Goal: Information Seeking & Learning: Learn about a topic

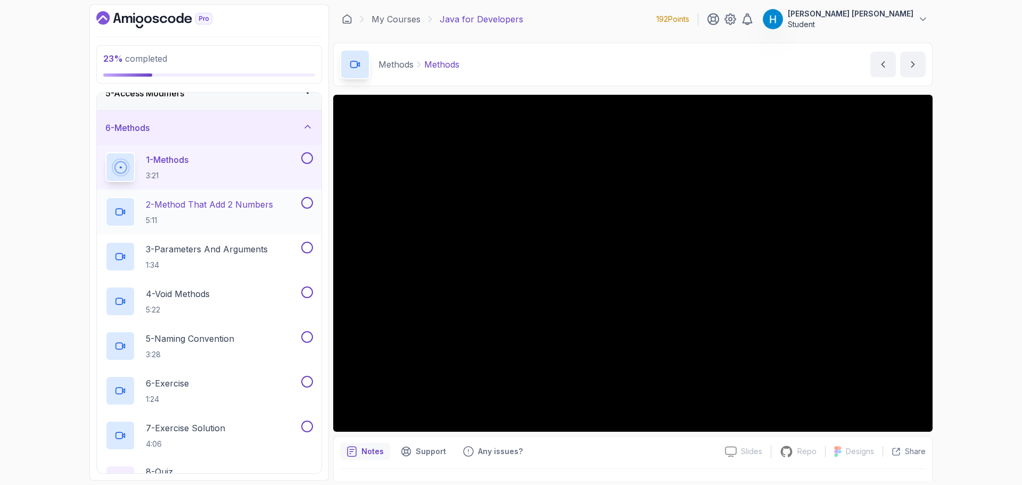
click at [212, 215] on p "5:11" at bounding box center [209, 220] width 127 height 11
click at [307, 157] on button at bounding box center [307, 158] width 12 height 12
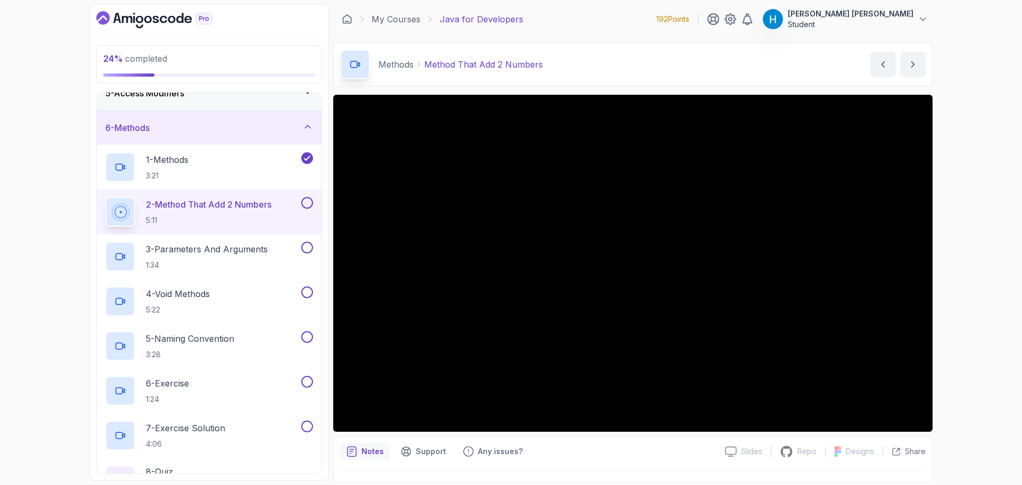
click at [304, 203] on button at bounding box center [307, 203] width 12 height 12
click at [253, 255] on p "3 - Parameters And Arguments" at bounding box center [207, 249] width 122 height 13
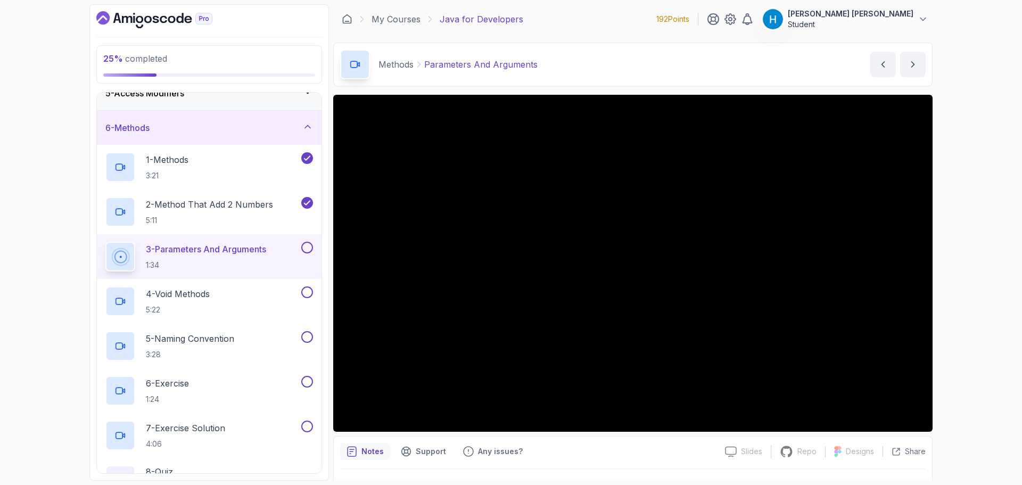
click at [304, 247] on button at bounding box center [307, 248] width 12 height 12
click at [252, 306] on div "4 - Void Methods 5:22" at bounding box center [202, 301] width 194 height 30
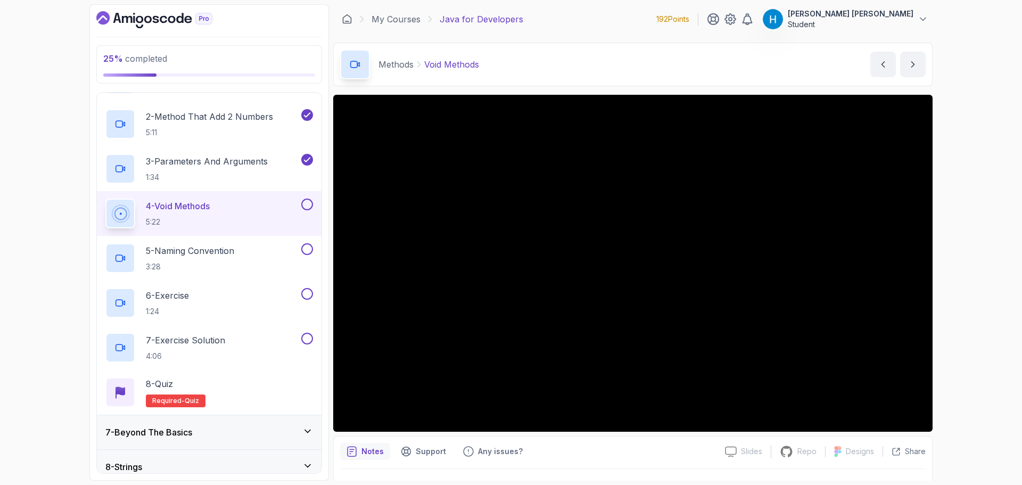
scroll to position [261, 0]
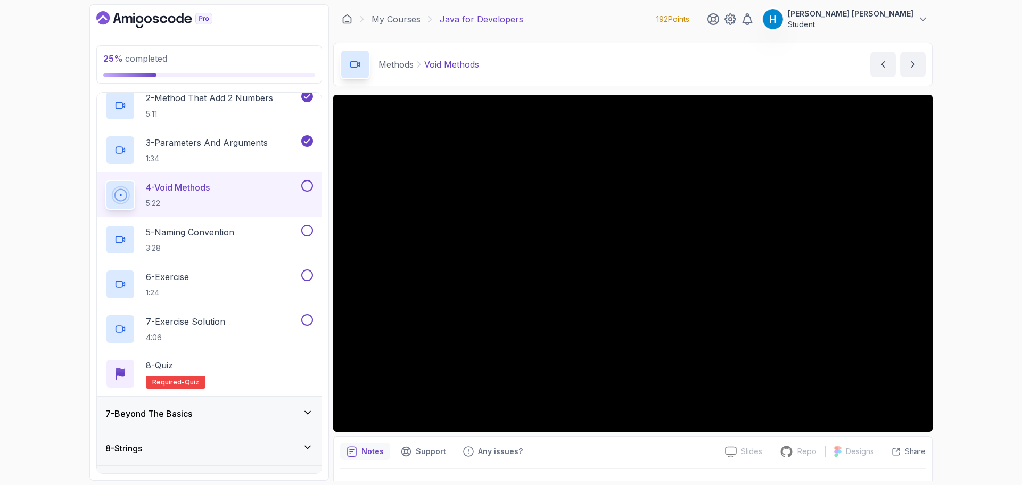
click at [992, 300] on div "25 % completed 1 - Intro 2 - Loops 3 - If Statements 4 - Packages 5 - Access Mo…" at bounding box center [511, 242] width 1022 height 485
click at [312, 185] on button at bounding box center [307, 186] width 12 height 12
click at [243, 246] on div "5 - Naming Convention 3:28" at bounding box center [202, 240] width 194 height 30
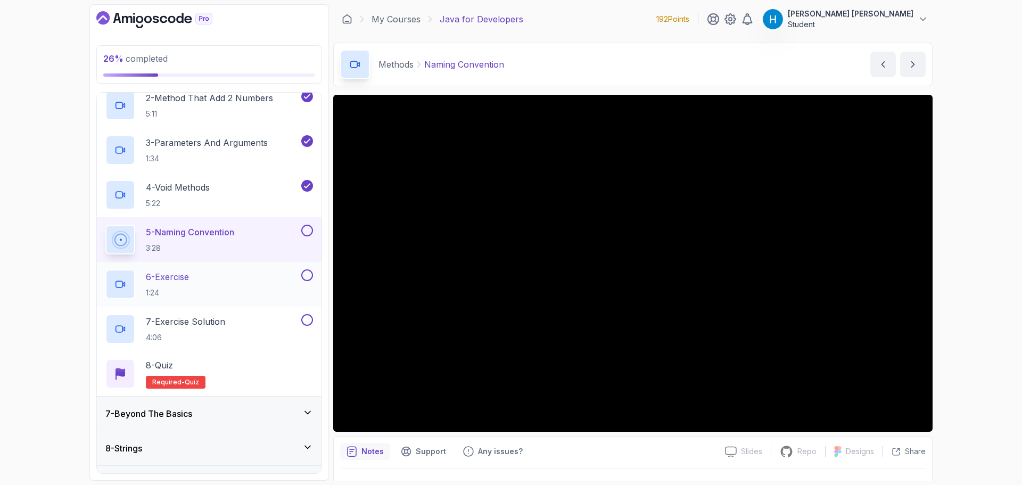
click at [222, 275] on div "6 - Exercise 1:24" at bounding box center [202, 284] width 194 height 30
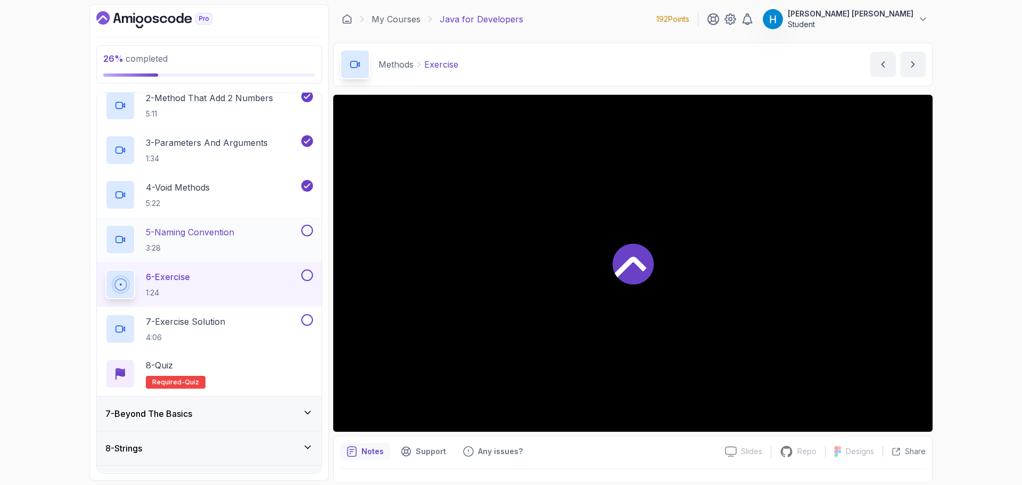
click at [306, 233] on button at bounding box center [307, 231] width 12 height 12
click at [959, 235] on div "27 % completed 1 - Intro 2 - Loops 3 - If Statements 4 - Packages 5 - Access Mo…" at bounding box center [511, 242] width 1022 height 485
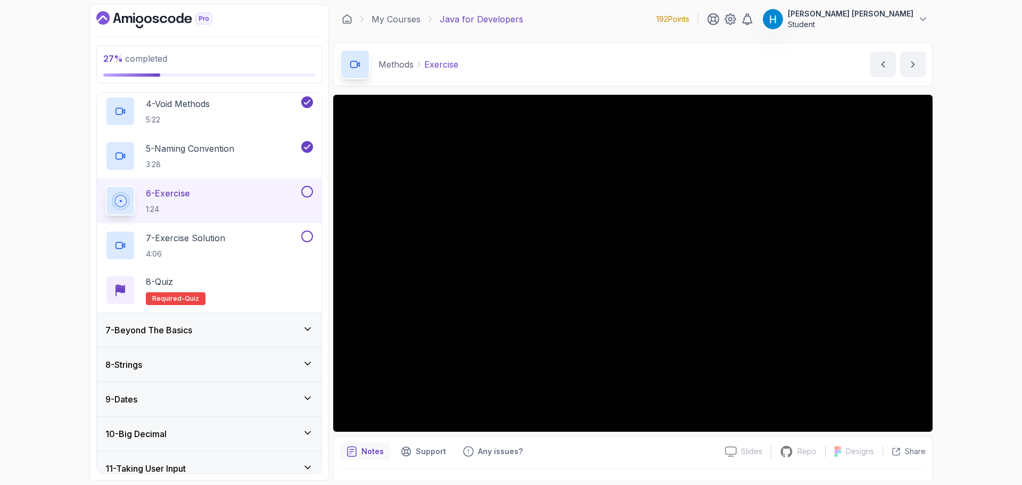
scroll to position [266, 0]
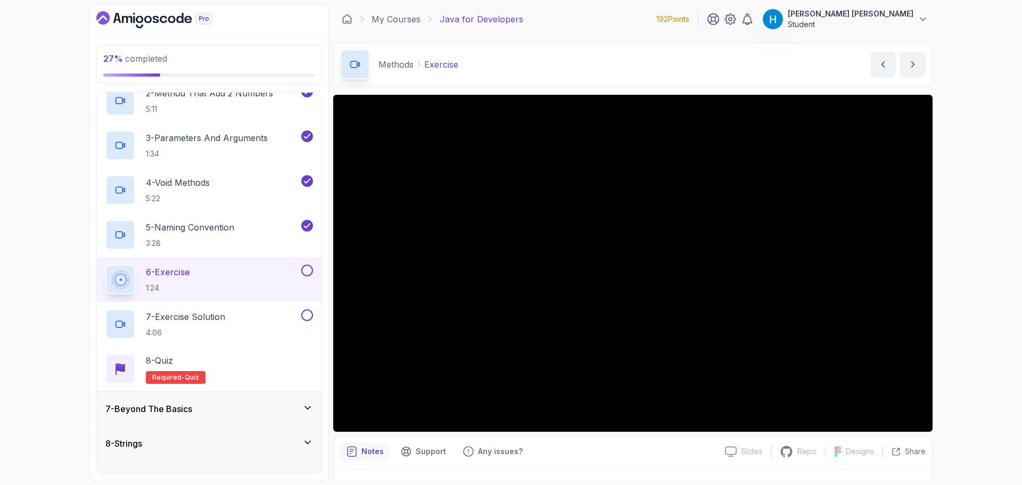
click at [310, 268] on button at bounding box center [307, 271] width 12 height 12
click at [225, 320] on p "7 - Exercise Solution" at bounding box center [185, 316] width 79 height 13
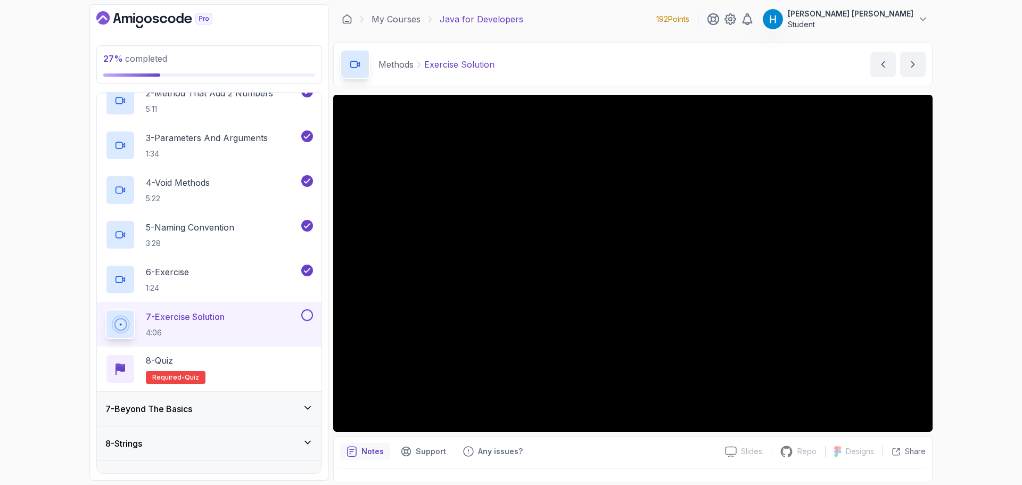
click at [24, 341] on div "27 % completed 1 - Intro 2 - Loops 3 - If Statements 4 - Packages 5 - Access Mo…" at bounding box center [511, 242] width 1022 height 485
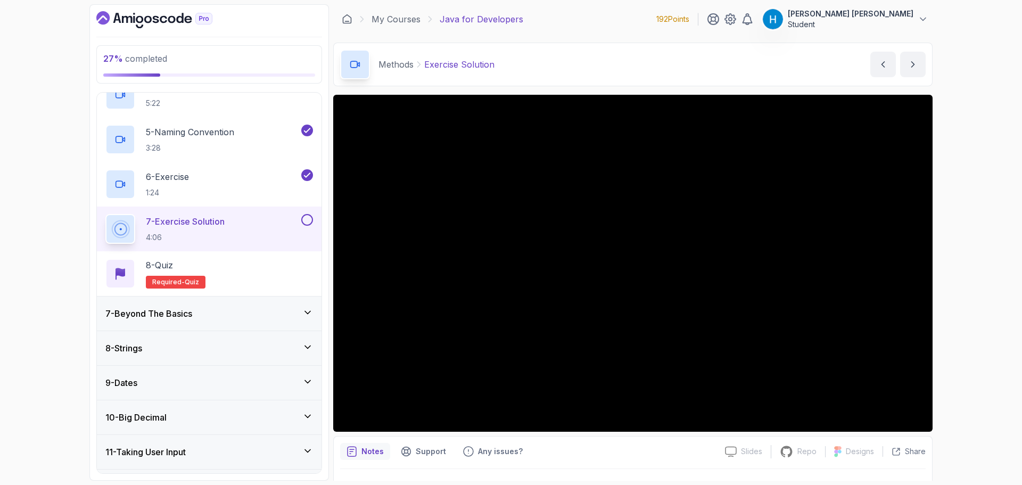
scroll to position [373, 0]
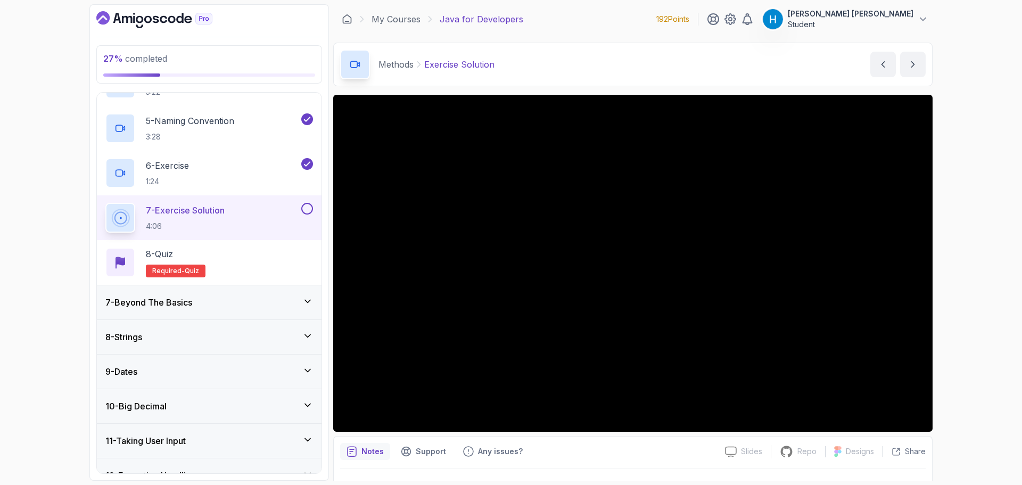
click at [307, 210] on button at bounding box center [307, 209] width 12 height 12
click at [268, 255] on div "8 - Quiz Required- quiz" at bounding box center [209, 262] width 208 height 30
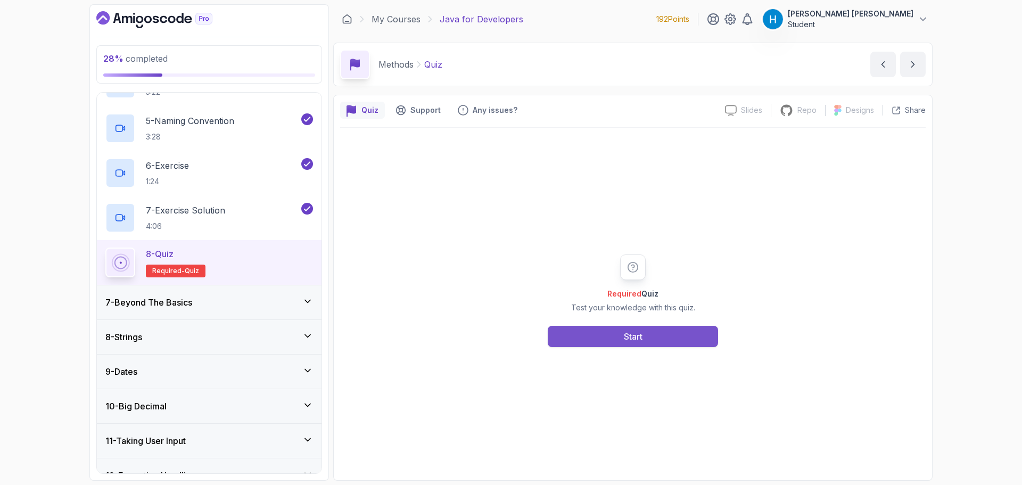
click at [622, 337] on button "Start" at bounding box center [633, 336] width 170 height 21
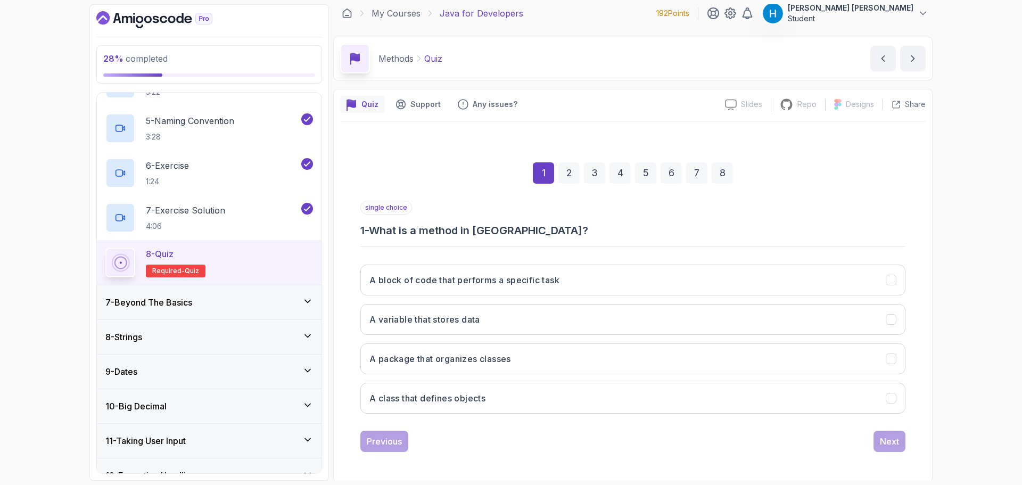
scroll to position [7, 0]
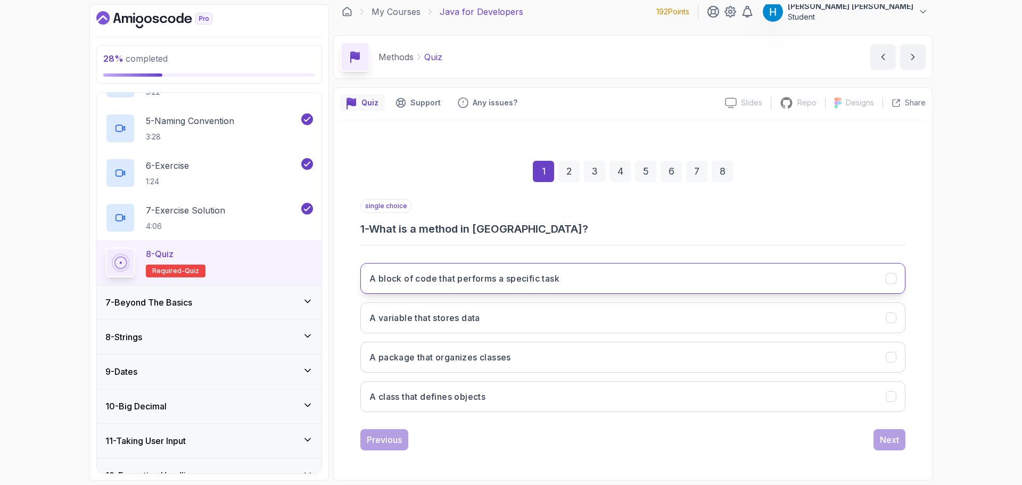
click at [409, 265] on button "A block of code that performs a specific task" at bounding box center [632, 278] width 545 height 31
click at [889, 440] on div "Next" at bounding box center [889, 439] width 19 height 13
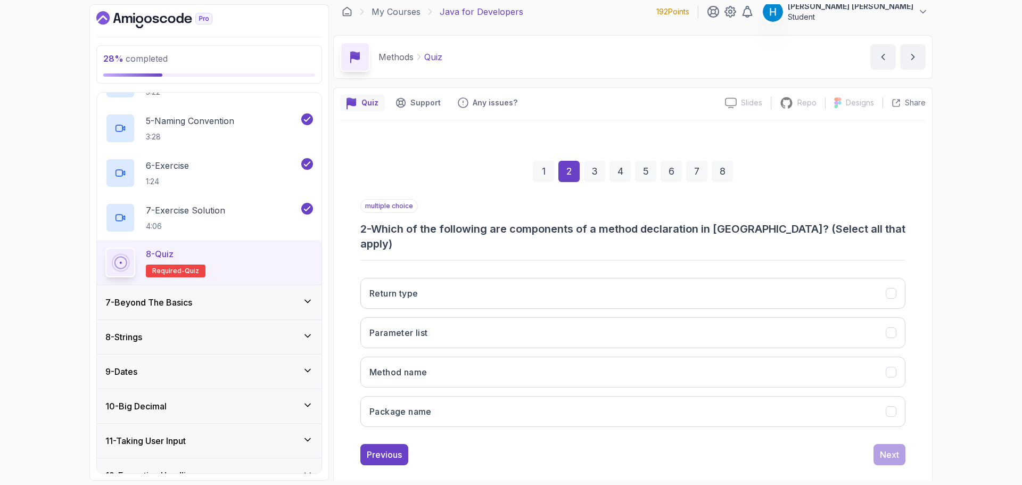
click at [379, 229] on h3 "2 - Which of the following are components of a method declaration in [GEOGRAPHI…" at bounding box center [632, 236] width 545 height 30
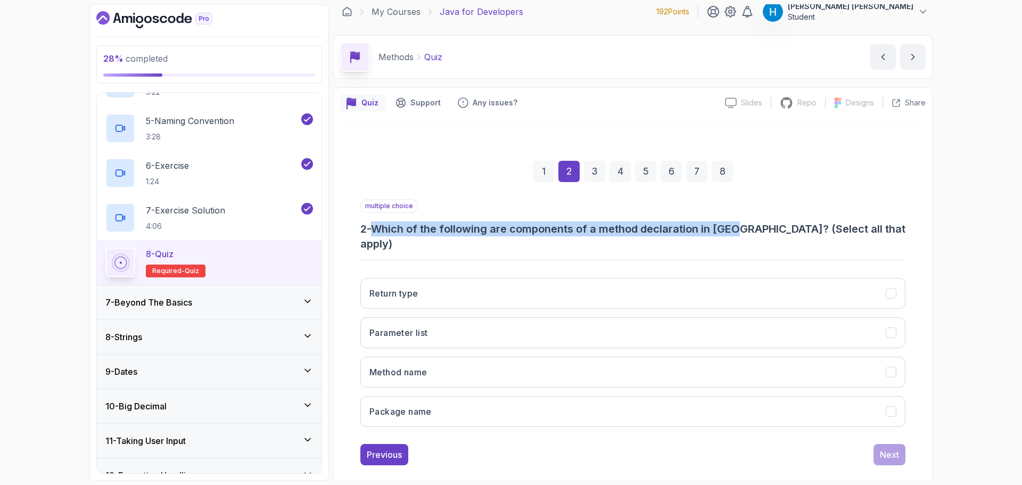
drag, startPoint x: 379, startPoint y: 229, endPoint x: 724, endPoint y: 230, distance: 345.4
click at [724, 230] on h3 "2 - Which of the following are components of a method declaration in [GEOGRAPHI…" at bounding box center [632, 236] width 545 height 30
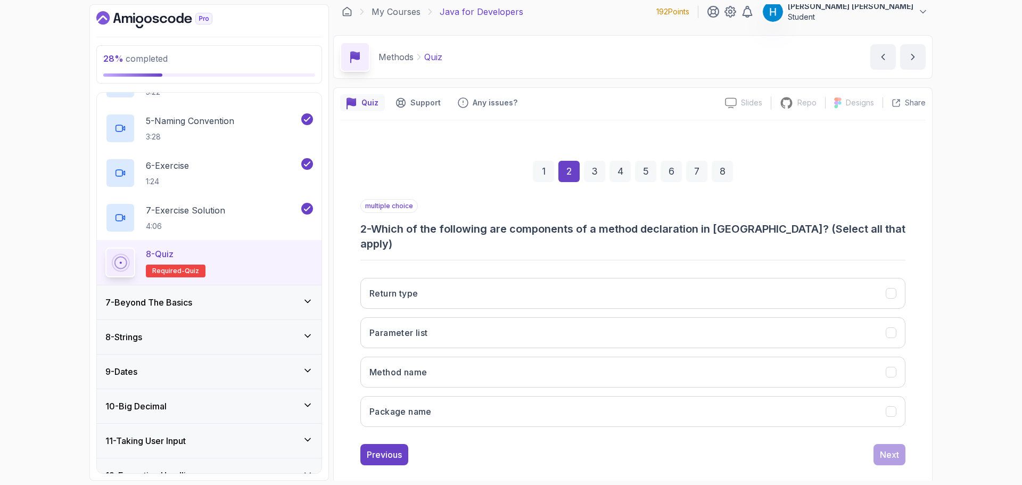
click at [541, 227] on h3 "2 - Which of the following are components of a method declaration in [GEOGRAPHI…" at bounding box center [632, 236] width 545 height 30
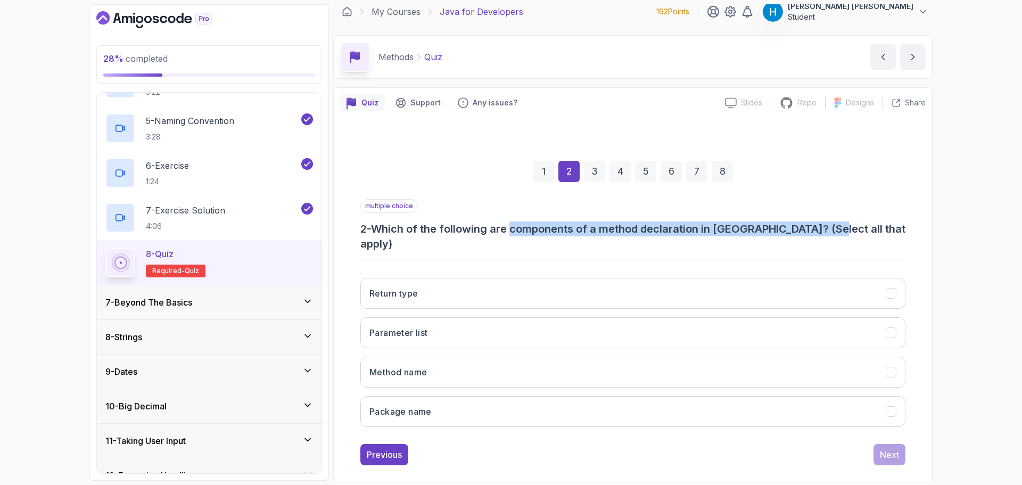
drag, startPoint x: 541, startPoint y: 227, endPoint x: 804, endPoint y: 226, distance: 262.9
click at [804, 226] on h3 "2 - Which of the following are components of a method declaration in [GEOGRAPHI…" at bounding box center [632, 236] width 545 height 30
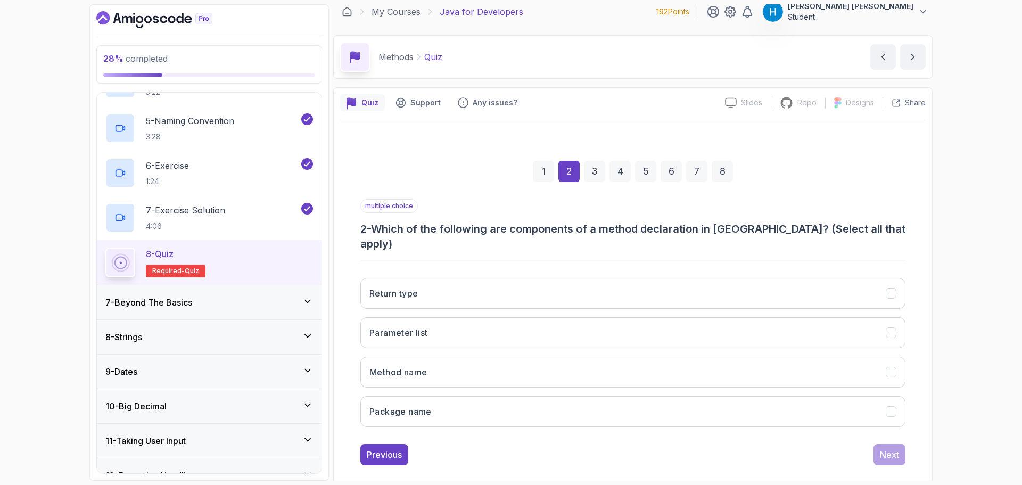
click at [612, 230] on h3 "2 - Which of the following are components of a method declaration in [GEOGRAPHI…" at bounding box center [632, 236] width 545 height 30
drag, startPoint x: 612, startPoint y: 230, endPoint x: 674, endPoint y: 230, distance: 62.3
click at [674, 230] on h3 "2 - Which of the following are components of a method declaration in [GEOGRAPHI…" at bounding box center [632, 236] width 545 height 30
click at [567, 230] on h3 "2 - Which of the following are components of a method declaration in [GEOGRAPHI…" at bounding box center [632, 236] width 545 height 30
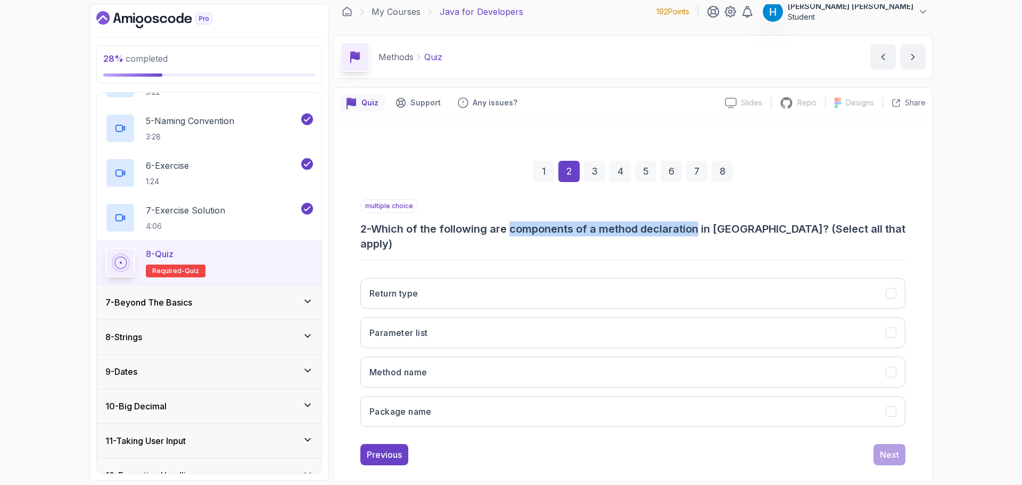
drag, startPoint x: 567, startPoint y: 230, endPoint x: 660, endPoint y: 229, distance: 92.6
click at [660, 229] on h3 "2 - Which of the following are components of a method declaration in [GEOGRAPHI…" at bounding box center [632, 236] width 545 height 30
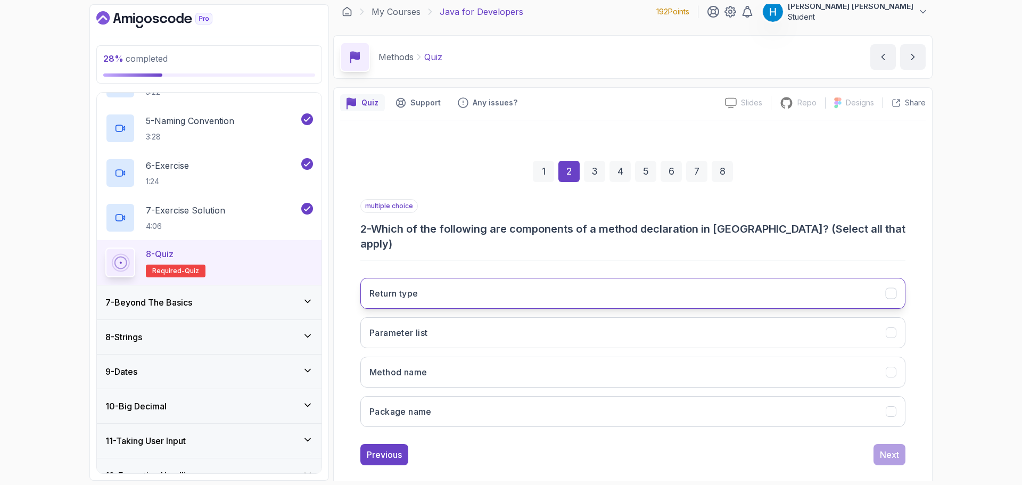
click at [505, 279] on button "Return type" at bounding box center [632, 293] width 545 height 31
click at [511, 323] on button "Parameter list" at bounding box center [632, 332] width 545 height 31
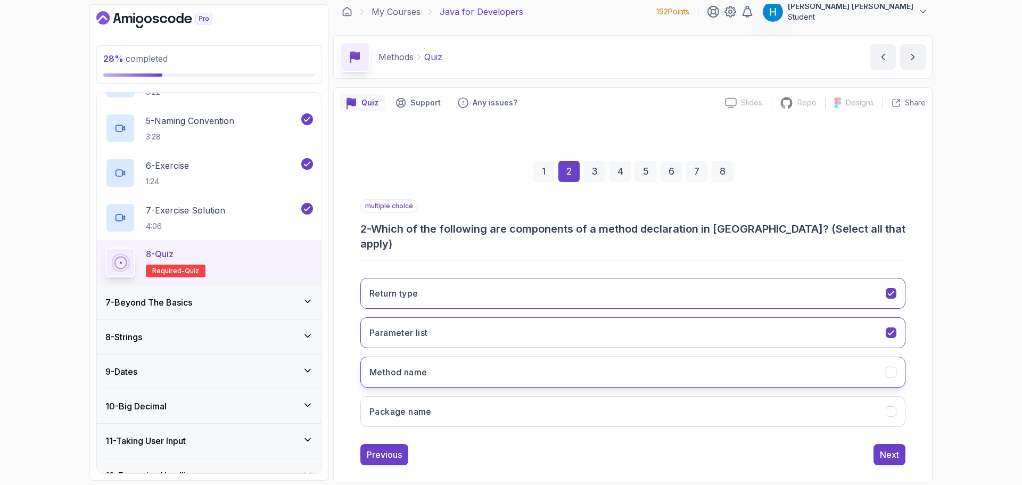
click at [531, 369] on button "Method name" at bounding box center [632, 372] width 545 height 31
click at [898, 448] on div "Next" at bounding box center [889, 454] width 19 height 13
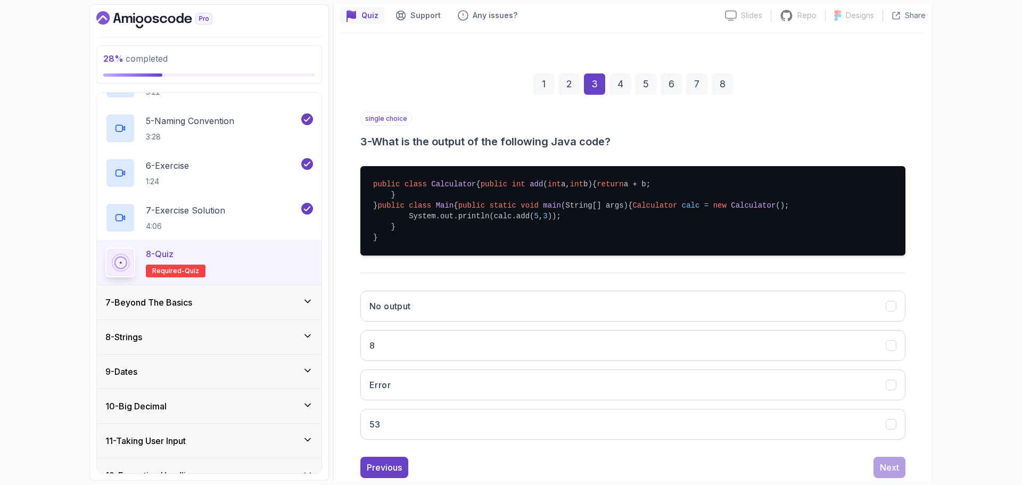
scroll to position [114, 0]
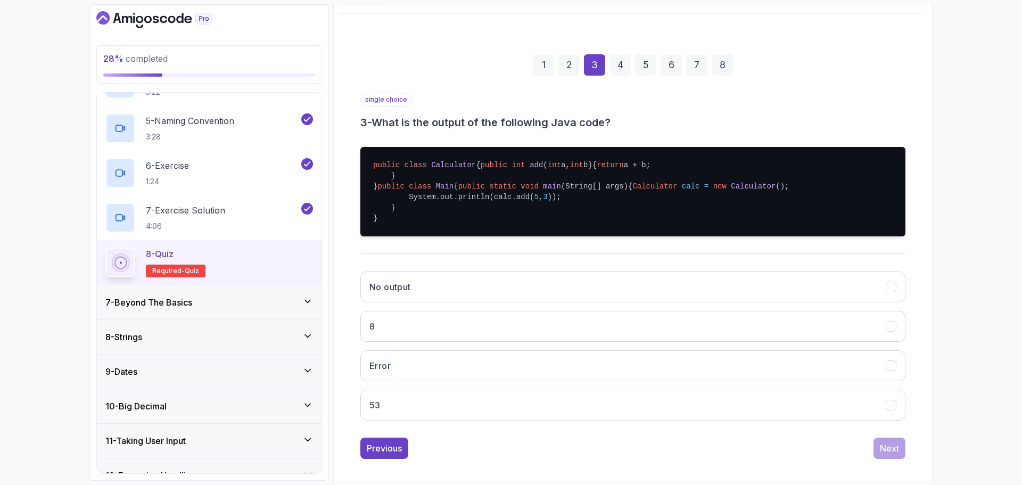
click at [632, 191] on span "Calculator" at bounding box center [654, 186] width 45 height 9
drag, startPoint x: 430, startPoint y: 240, endPoint x: 549, endPoint y: 237, distance: 119.3
click at [549, 236] on pre "public class Calculator { public int add ( int a, int b) { return a + b; } } pu…" at bounding box center [632, 191] width 545 height 89
click at [491, 236] on pre "public class Calculator { public int add ( int a, int b) { return a + b; } } pu…" at bounding box center [632, 191] width 545 height 89
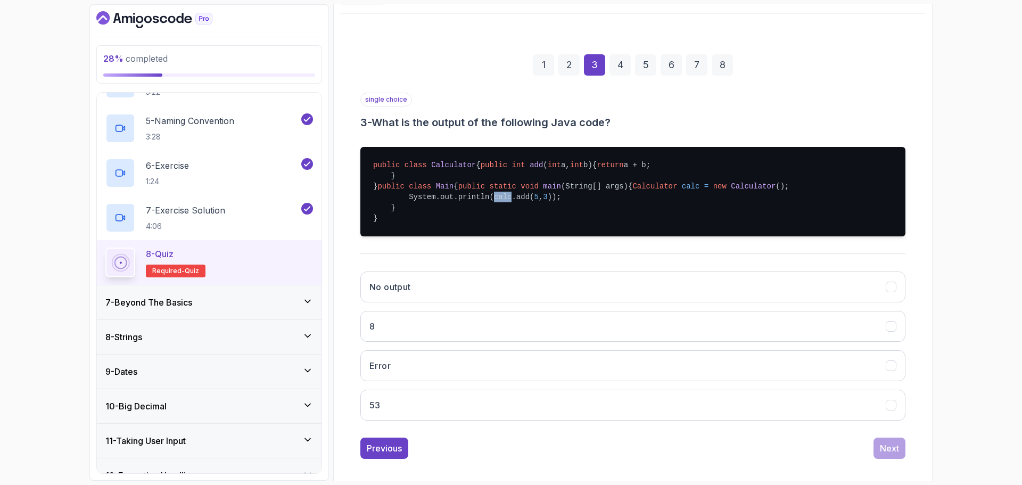
click at [491, 236] on pre "public class Calculator { public int add ( int a, int b) { return a + b; } } pu…" at bounding box center [632, 191] width 545 height 89
click at [506, 236] on pre "public class Calculator { public int add ( int a, int b) { return a + b; } } pu…" at bounding box center [632, 191] width 545 height 89
click at [518, 236] on pre "public class Calculator { public int add ( int a, int b) { return a + b; } } pu…" at bounding box center [632, 191] width 545 height 89
click at [534, 201] on span "5" at bounding box center [536, 197] width 4 height 9
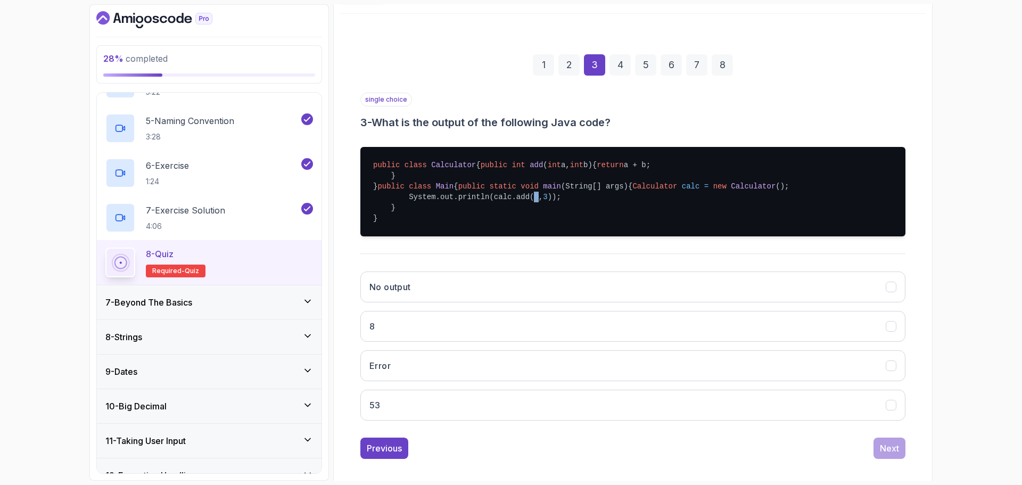
click at [534, 201] on span "5" at bounding box center [536, 197] width 4 height 9
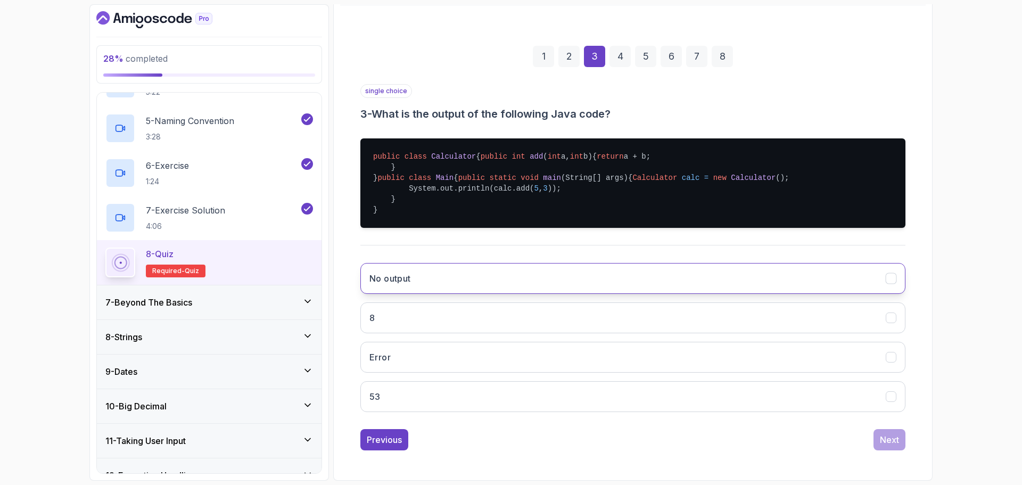
scroll to position [176, 0]
click at [464, 333] on button "8" at bounding box center [632, 317] width 545 height 31
click at [885, 439] on div "Next" at bounding box center [889, 439] width 19 height 13
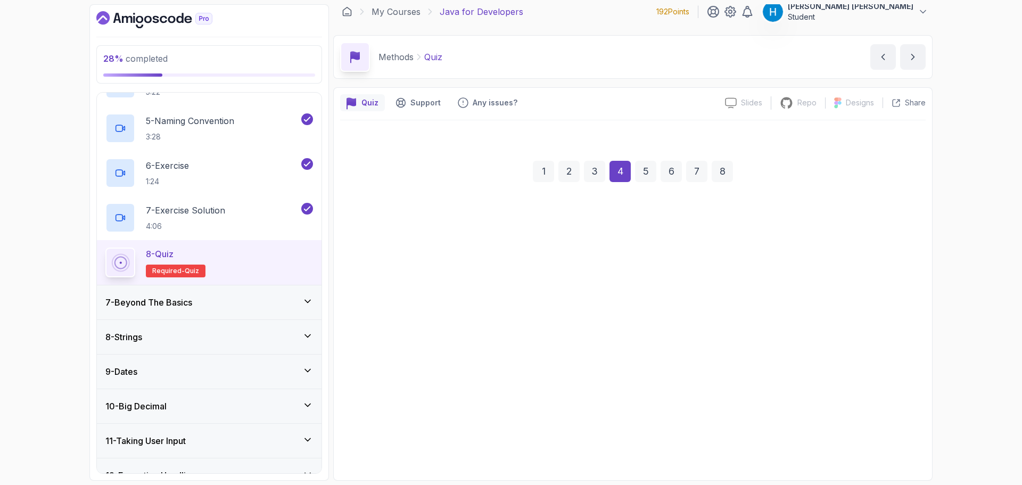
scroll to position [7, 0]
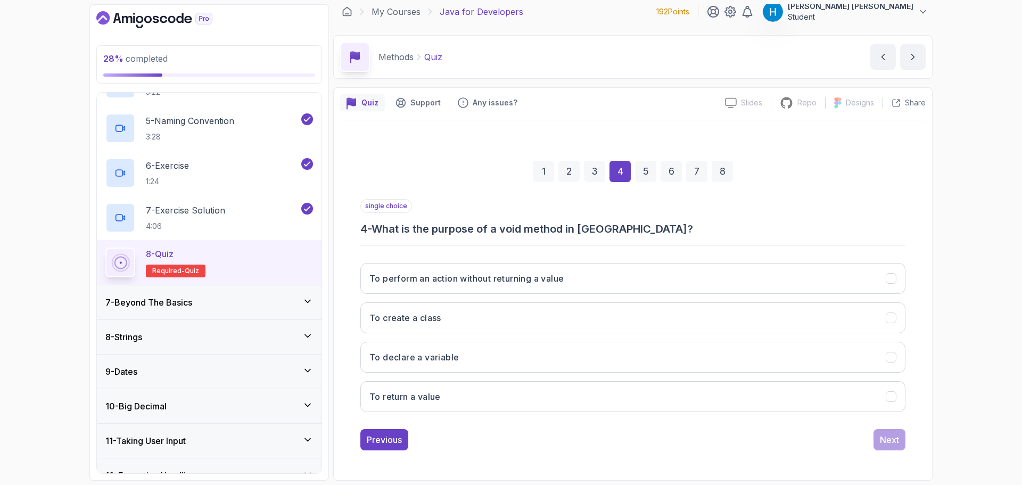
click at [385, 231] on h3 "4 - What is the purpose of a void method in [GEOGRAPHIC_DATA]?" at bounding box center [632, 228] width 545 height 15
click at [438, 291] on button "To perform an action without returning a value" at bounding box center [632, 278] width 545 height 31
click at [882, 441] on div "Next" at bounding box center [889, 439] width 19 height 13
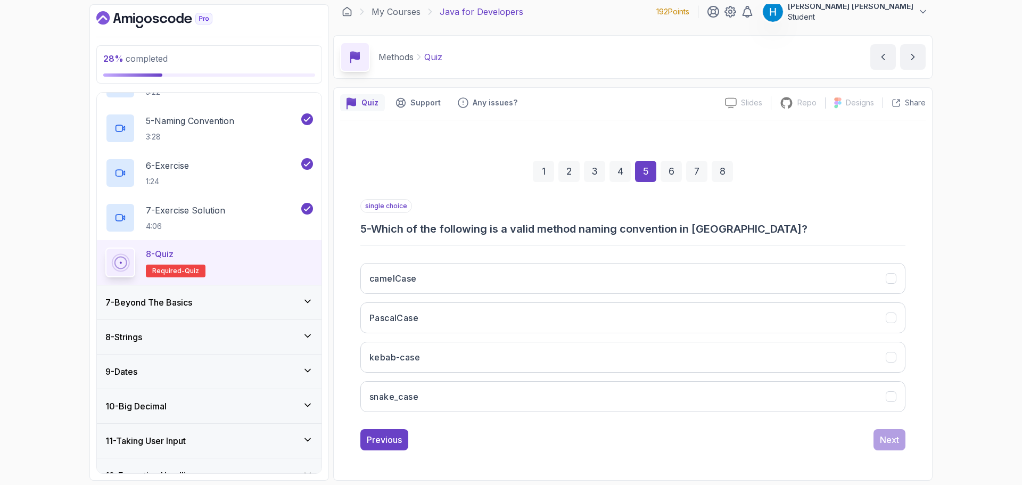
click at [382, 230] on h3 "5 - Which of the following is a valid method naming convention in [GEOGRAPHIC_D…" at bounding box center [632, 228] width 545 height 15
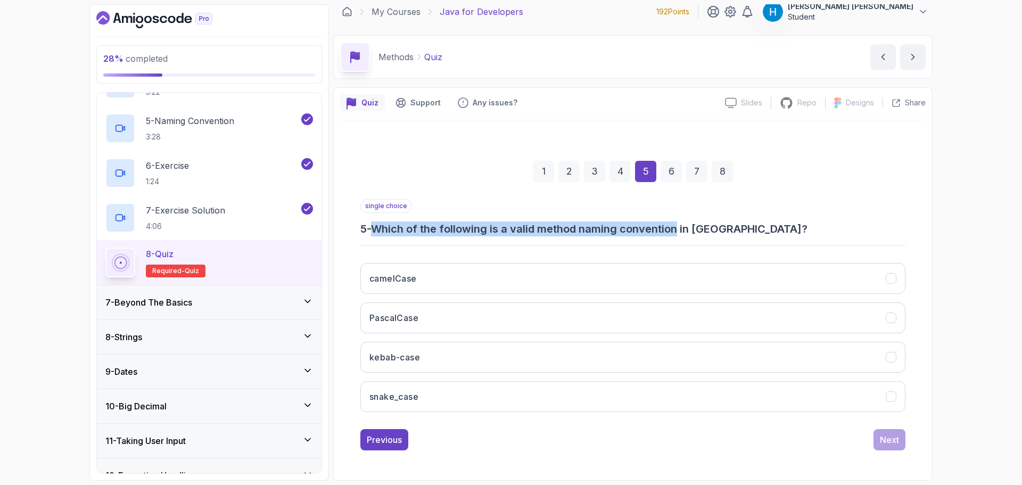
drag, startPoint x: 382, startPoint y: 230, endPoint x: 630, endPoint y: 222, distance: 248.2
click at [630, 222] on h3 "5 - Which of the following is a valid method naming convention in [GEOGRAPHIC_D…" at bounding box center [632, 228] width 545 height 15
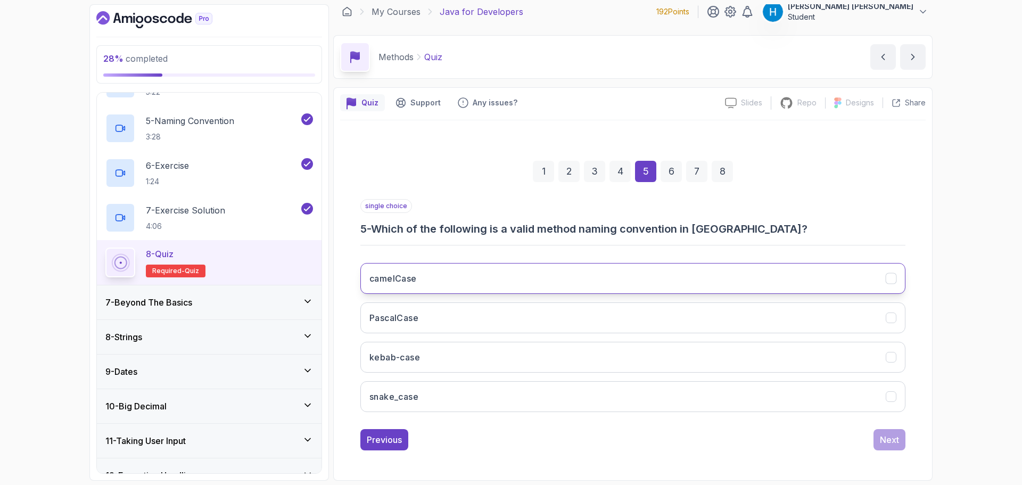
click at [432, 280] on button "camelCase" at bounding box center [632, 278] width 545 height 31
click at [882, 444] on div "Next" at bounding box center [889, 439] width 19 height 13
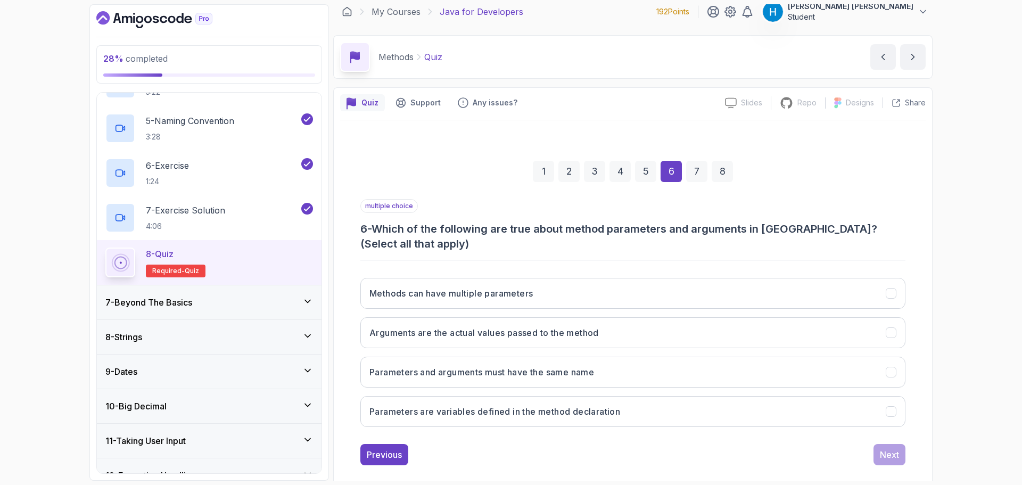
click at [380, 226] on h3 "6 - Which of the following are true about method parameters and arguments in [G…" at bounding box center [632, 236] width 545 height 30
drag, startPoint x: 380, startPoint y: 226, endPoint x: 782, endPoint y: 241, distance: 402.1
click at [782, 241] on h3 "6 - Which of the following are true about method parameters and arguments in [G…" at bounding box center [632, 236] width 545 height 30
click at [462, 303] on button "Methods can have multiple parameters" at bounding box center [632, 293] width 545 height 31
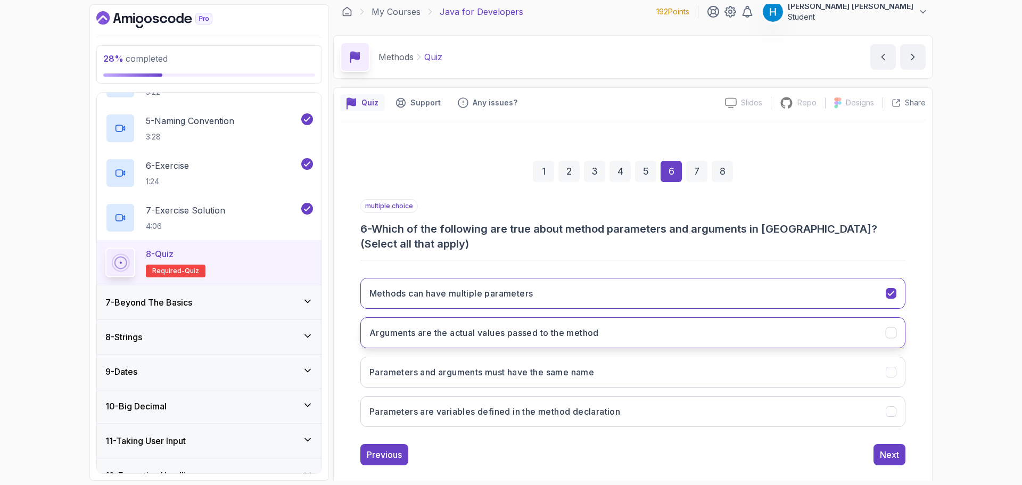
click at [425, 340] on button "Arguments are the actual values passed to the method" at bounding box center [632, 332] width 545 height 31
click at [548, 414] on h3 "Parameters are variables defined in the method declaration" at bounding box center [494, 411] width 251 height 13
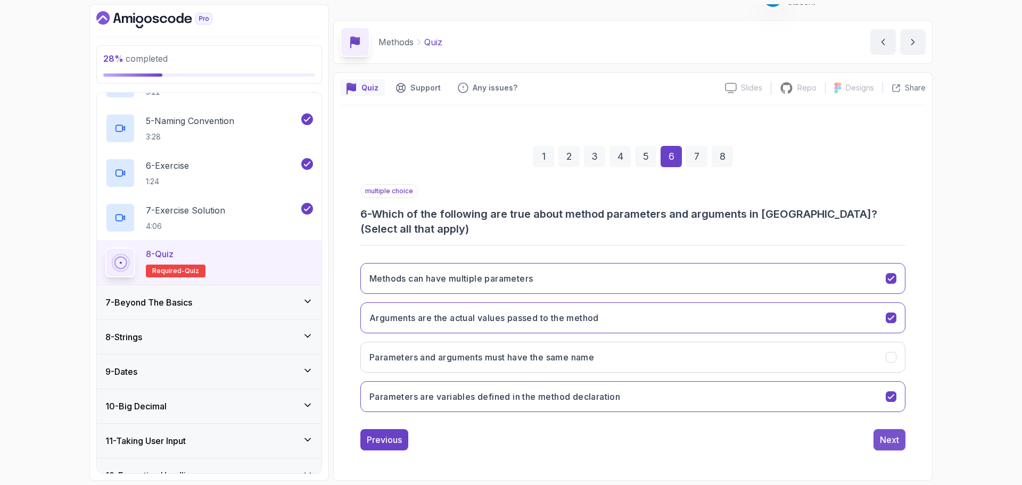
click at [884, 436] on div "Next" at bounding box center [889, 439] width 19 height 13
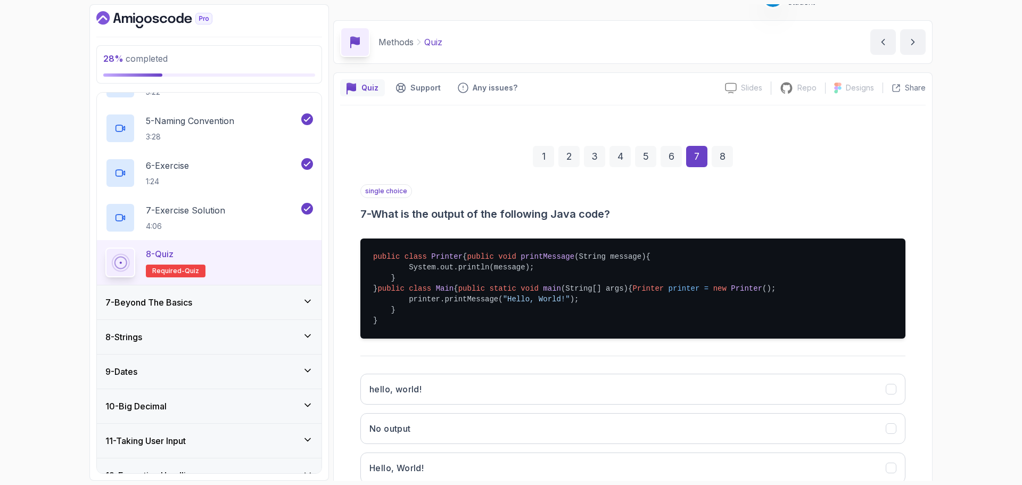
scroll to position [76, 0]
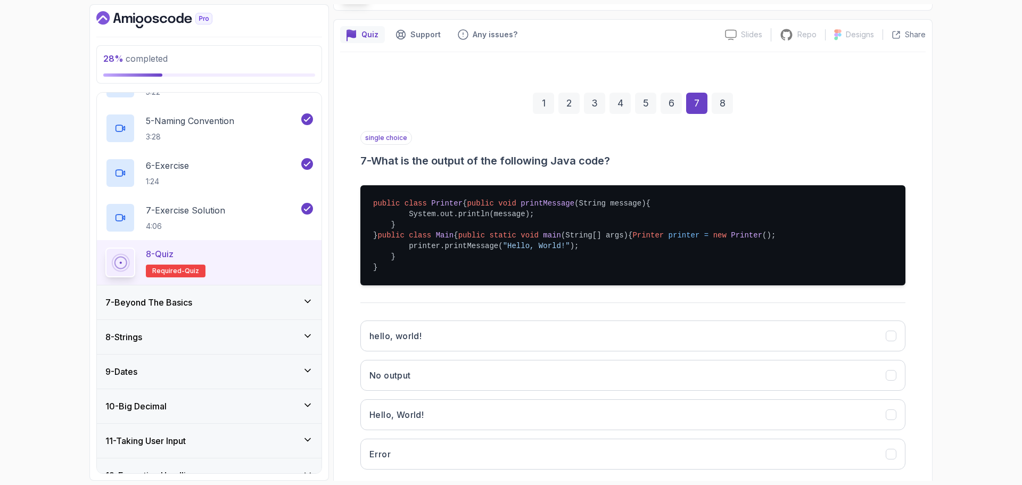
click at [632, 240] on span "Printer" at bounding box center [647, 235] width 31 height 9
drag, startPoint x: 417, startPoint y: 276, endPoint x: 558, endPoint y: 278, distance: 140.5
click at [558, 278] on pre "public class Printer { public void printMessage (String message) { System.out.p…" at bounding box center [632, 235] width 545 height 100
click at [570, 276] on pre "public class Printer { public void printMessage (String message) { System.out.p…" at bounding box center [632, 235] width 545 height 100
click at [411, 285] on pre "public class Printer { public void printMessage (String message) { System.out.p…" at bounding box center [632, 235] width 545 height 100
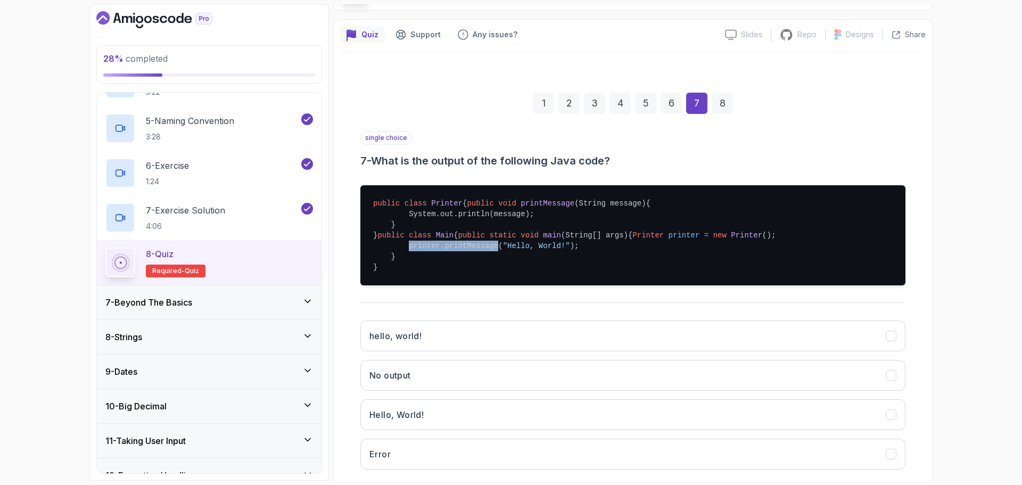
drag, startPoint x: 411, startPoint y: 287, endPoint x: 467, endPoint y: 290, distance: 55.9
click at [467, 285] on pre "public class Printer { public void printMessage (String message) { System.out.p…" at bounding box center [632, 235] width 545 height 100
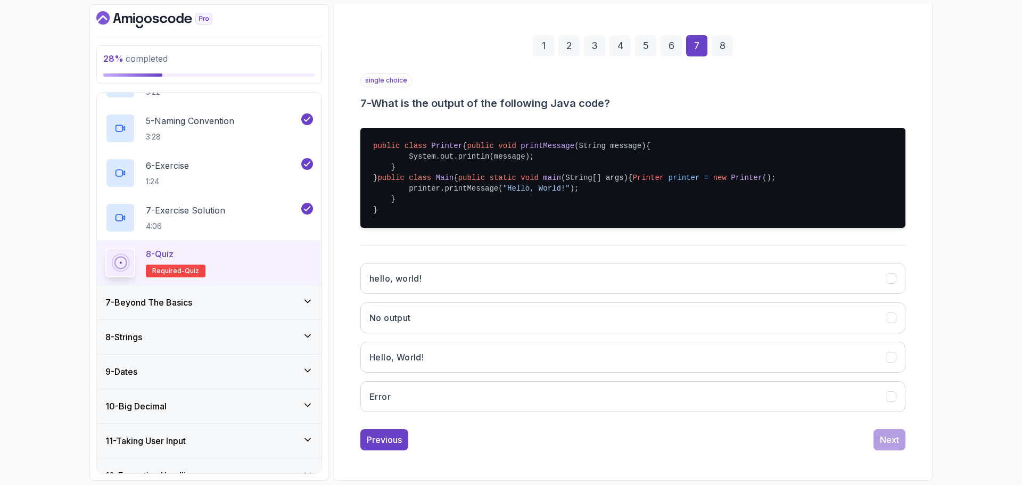
scroll to position [176, 0]
click at [477, 288] on button "hello, world!" at bounding box center [632, 278] width 545 height 31
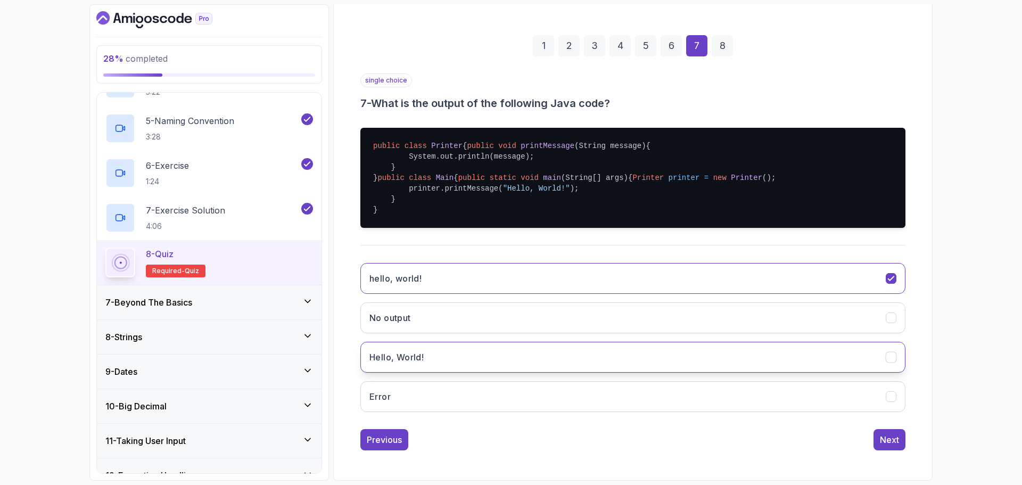
click at [486, 346] on button "Hello, World!" at bounding box center [632, 357] width 545 height 31
click at [888, 447] on button "Next" at bounding box center [889, 439] width 32 height 21
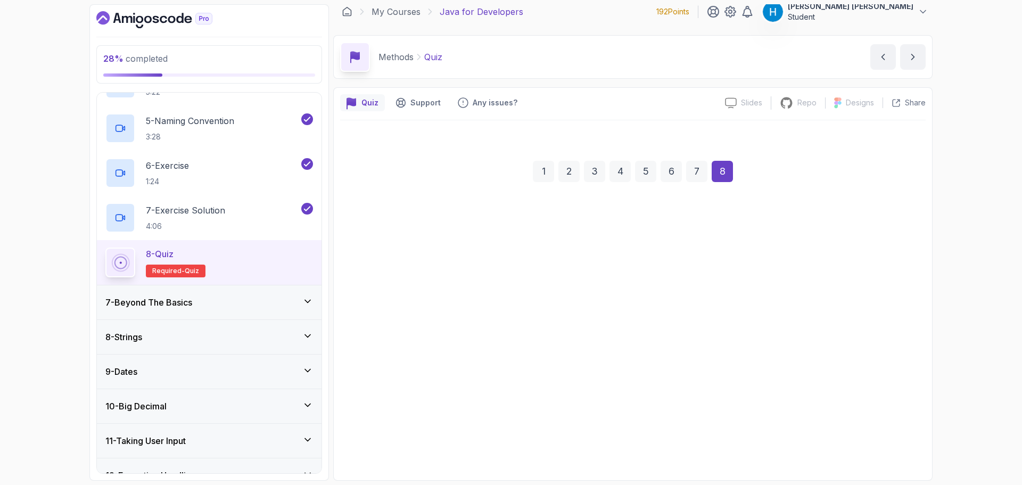
scroll to position [7, 0]
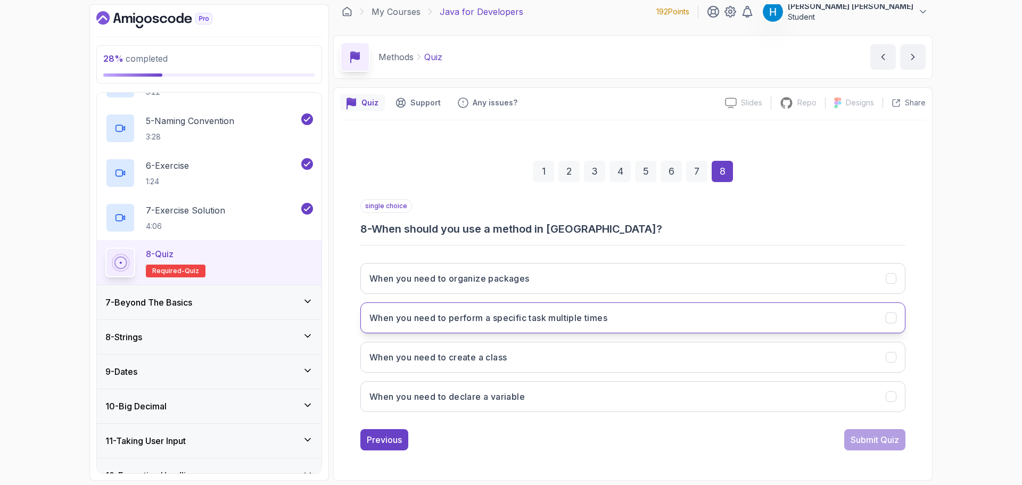
click at [481, 325] on button "When you need to perform a specific task multiple times" at bounding box center [632, 317] width 545 height 31
click at [874, 439] on div "Submit Quiz" at bounding box center [875, 439] width 48 height 13
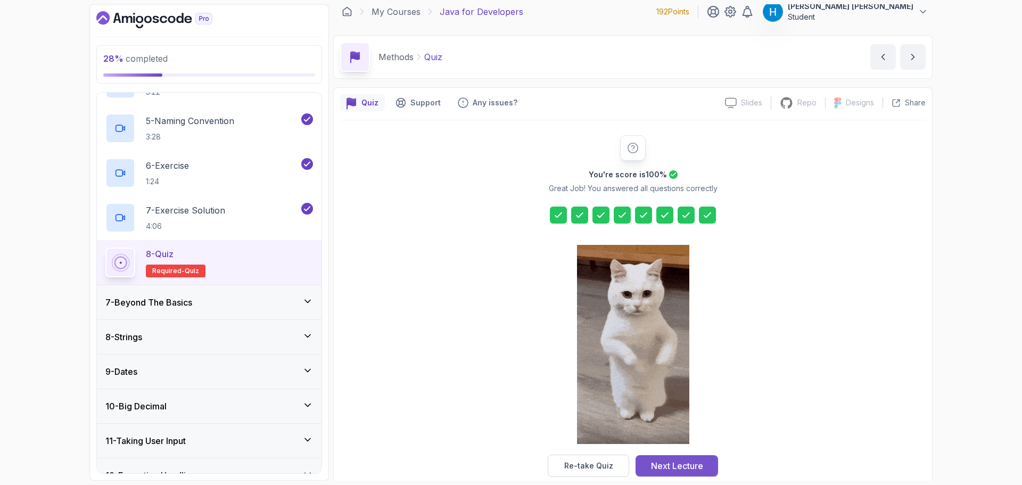
click at [661, 468] on div "Next Lecture" at bounding box center [677, 465] width 52 height 13
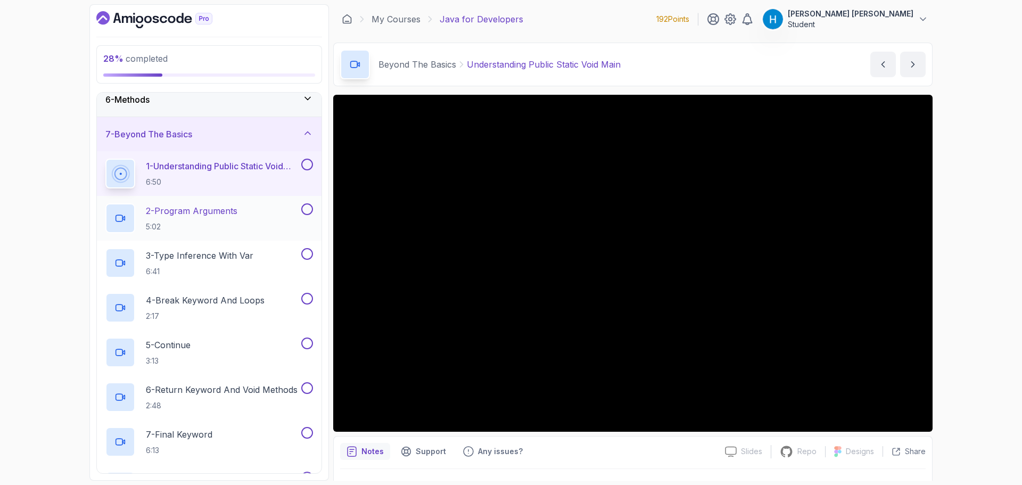
scroll to position [166, 0]
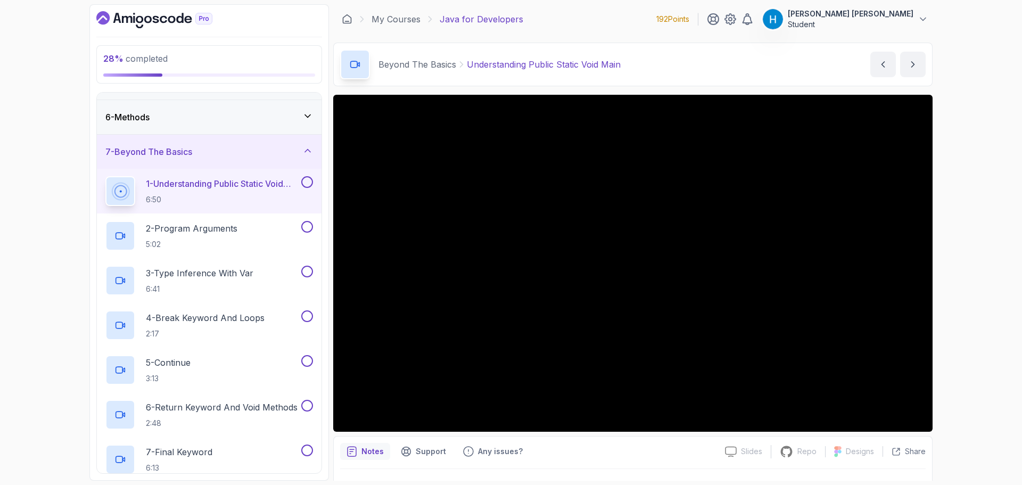
click at [975, 316] on div "28 % completed 1 - Intro 2 - Loops 3 - If Statements 4 - Packages 5 - Access Mo…" at bounding box center [511, 242] width 1022 height 485
click at [199, 242] on p "5:02" at bounding box center [192, 244] width 92 height 11
click at [309, 184] on button at bounding box center [307, 182] width 12 height 12
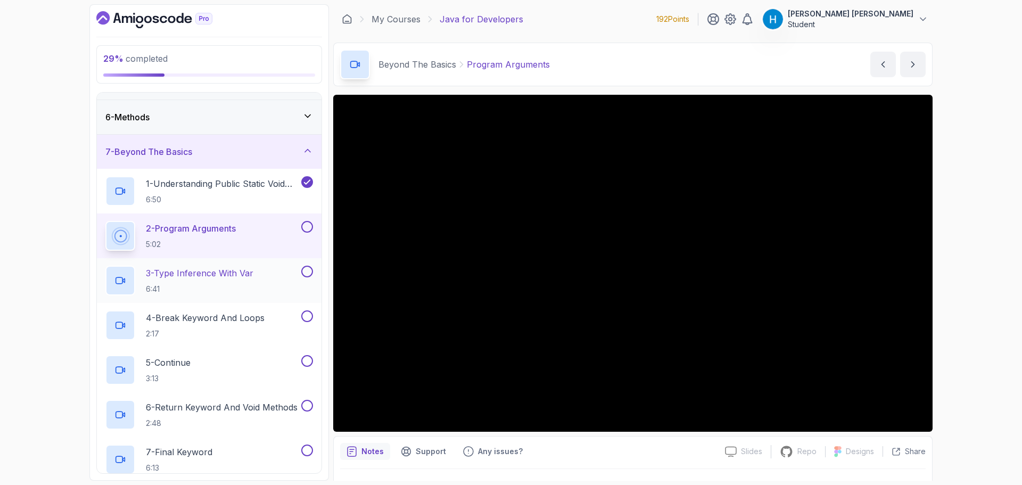
click at [247, 278] on p "3 - Type Inference With Var" at bounding box center [200, 273] width 108 height 13
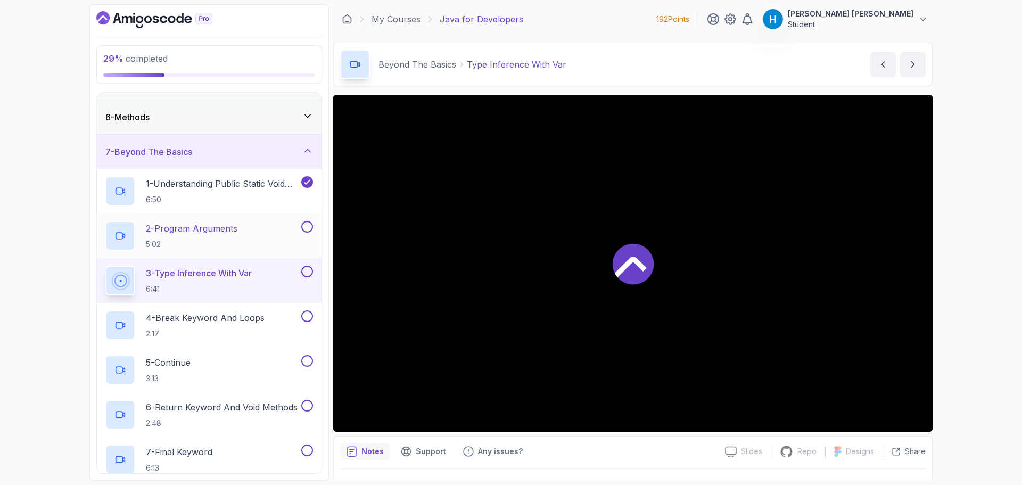
click at [311, 226] on button at bounding box center [307, 227] width 12 height 12
click at [955, 319] on div "30 % completed 1 - Intro 2 - Loops 3 - If Statements 4 - Packages 5 - Access Mo…" at bounding box center [511, 242] width 1022 height 485
click at [308, 272] on button at bounding box center [307, 272] width 12 height 12
click at [251, 315] on p "4 - Break Keyword And Loops" at bounding box center [205, 317] width 119 height 13
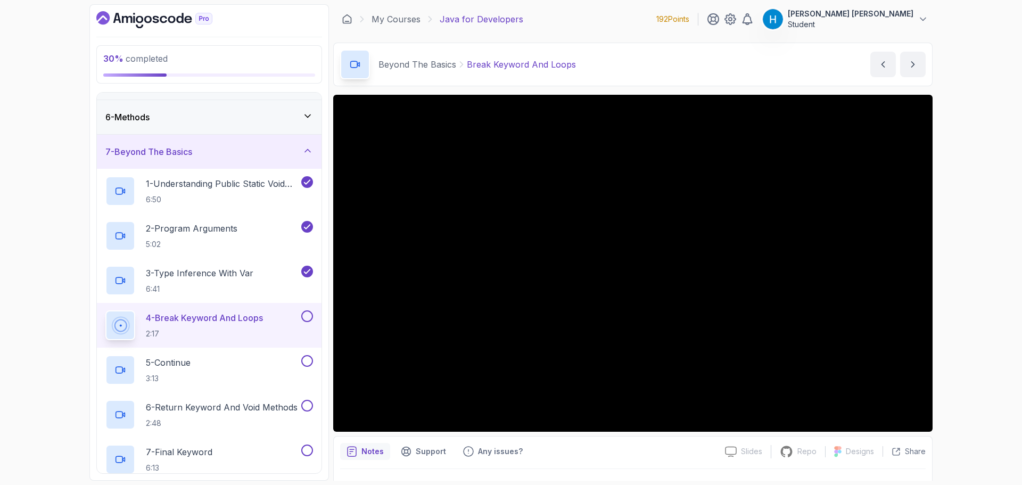
click at [1019, 335] on div "30 % completed 1 - Intro 2 - Loops 3 - If Statements 4 - Packages 5 - Access Mo…" at bounding box center [511, 242] width 1022 height 485
click at [306, 316] on button at bounding box center [307, 316] width 12 height 12
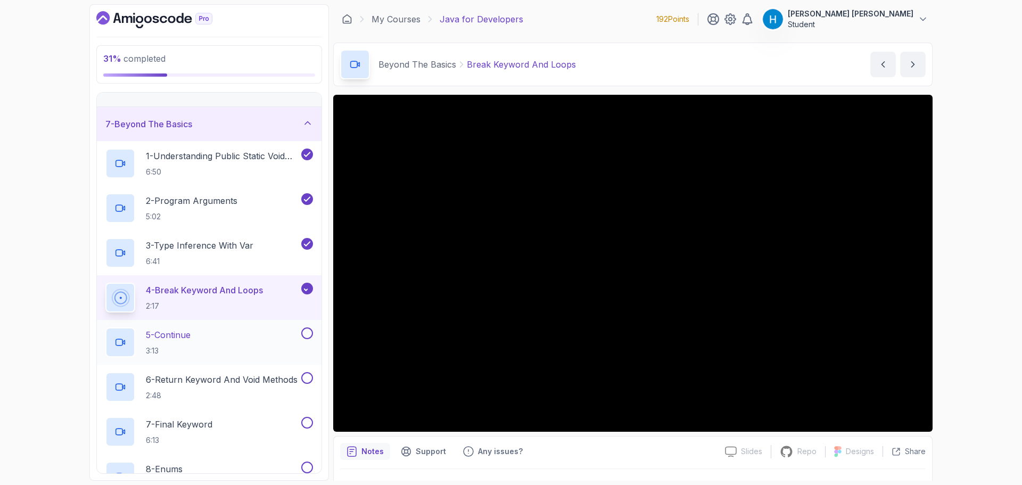
scroll to position [219, 0]
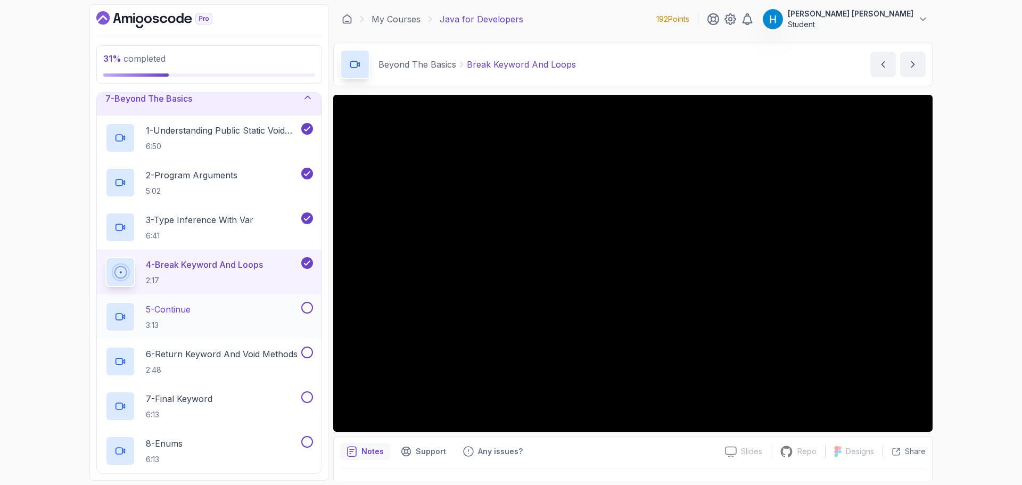
click at [244, 320] on div "5 - Continue 3:13" at bounding box center [202, 317] width 194 height 30
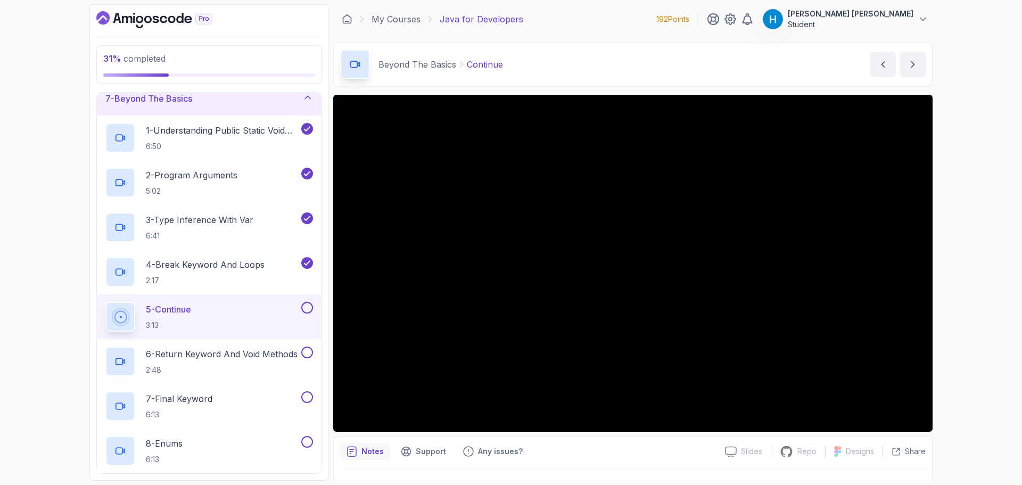
click at [306, 306] on button at bounding box center [307, 308] width 12 height 12
click at [264, 354] on p "6 - Return Keyword And Void Methods" at bounding box center [222, 354] width 152 height 13
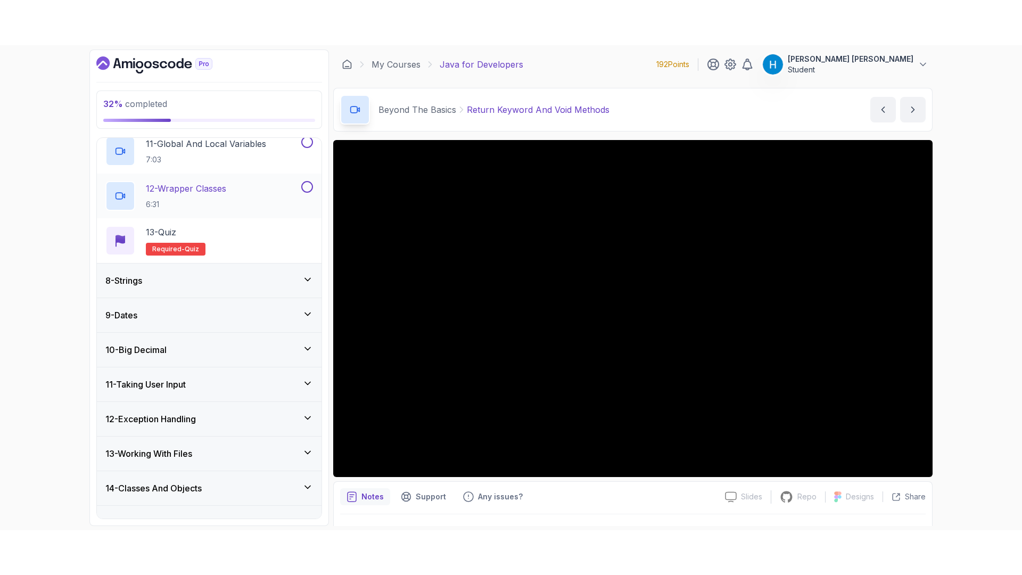
scroll to position [857, 0]
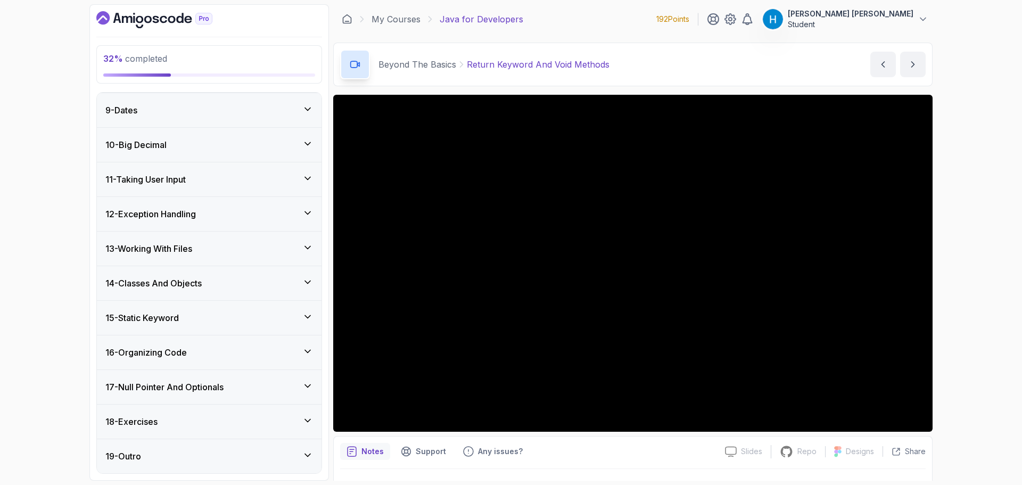
click at [50, 352] on div "32 % completed 1 - Intro 2 - Loops 3 - If Statements 4 - Packages 5 - Access Mo…" at bounding box center [511, 242] width 1022 height 485
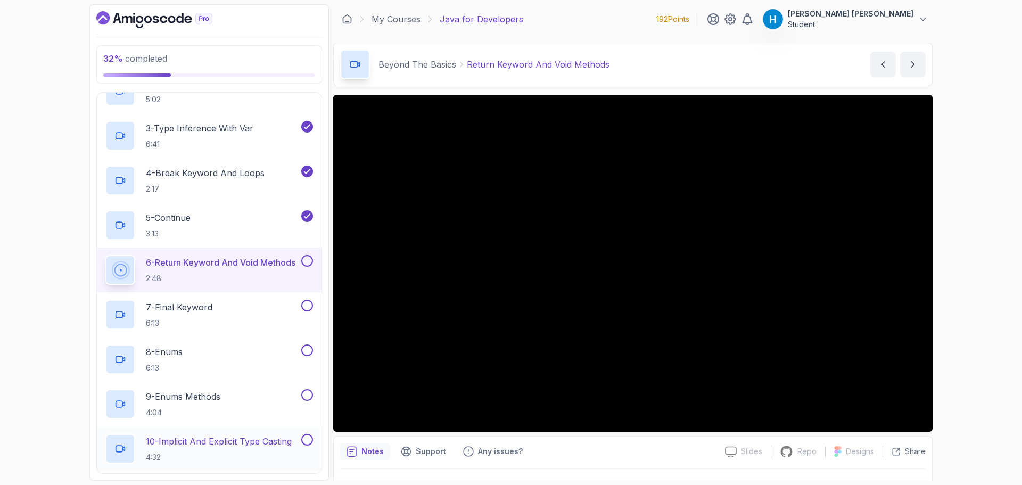
scroll to position [325, 0]
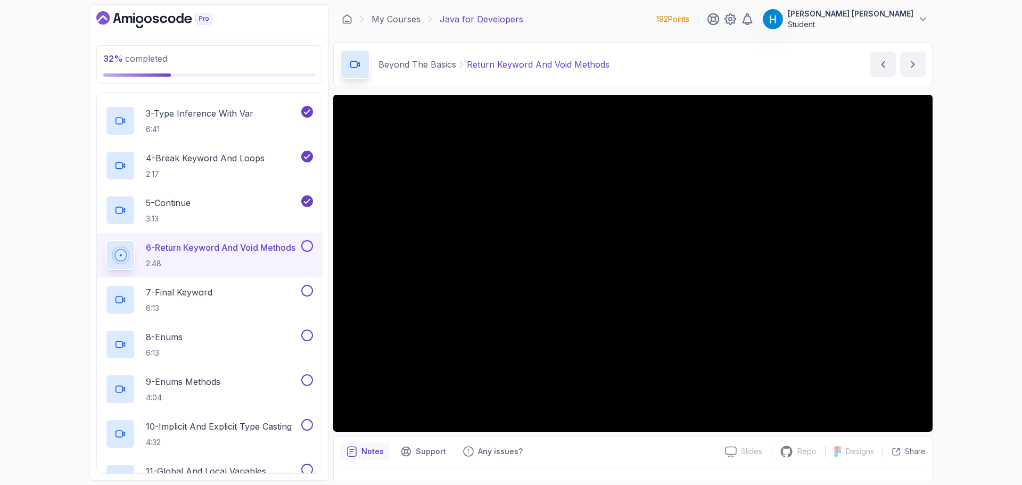
click at [971, 335] on div "32 % completed 1 - Intro 2 - Loops 3 - If Statements 4 - Packages 5 - Access Mo…" at bounding box center [511, 242] width 1022 height 485
click at [224, 302] on div "7 - Final Keyword 6:13" at bounding box center [202, 300] width 194 height 30
click at [310, 246] on button at bounding box center [307, 246] width 12 height 12
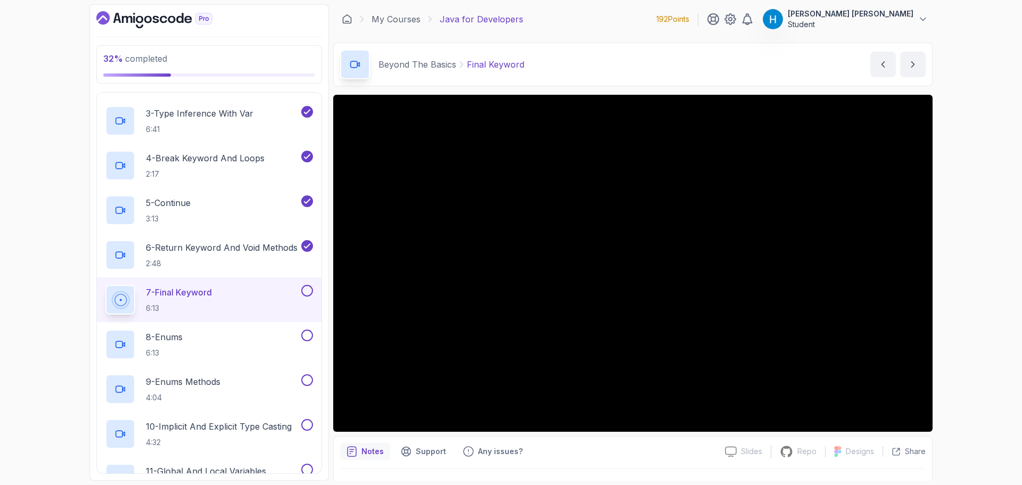
click at [301, 240] on button at bounding box center [307, 246] width 12 height 12
click at [306, 243] on button at bounding box center [307, 246] width 12 height 12
click at [308, 290] on button at bounding box center [307, 291] width 12 height 12
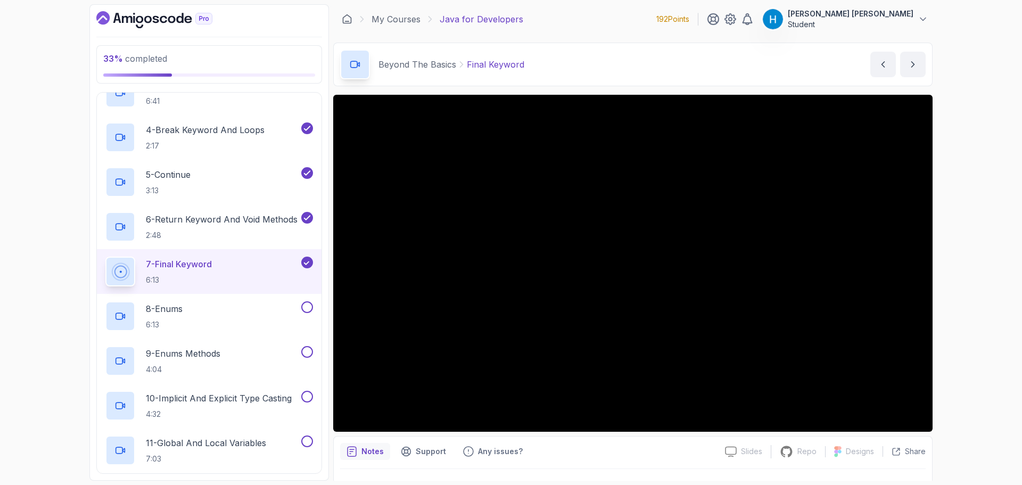
scroll to position [378, 0]
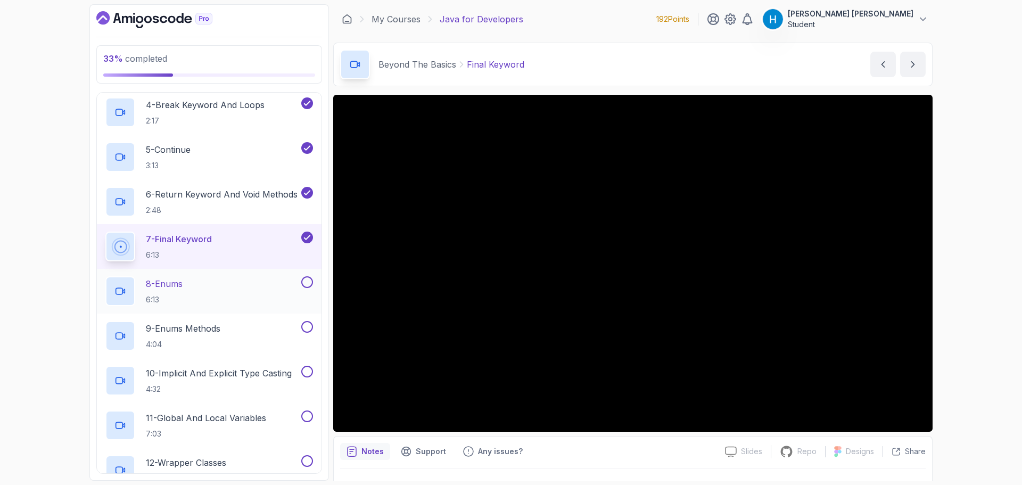
click at [255, 282] on div "8 - Enums 6:13" at bounding box center [202, 291] width 194 height 30
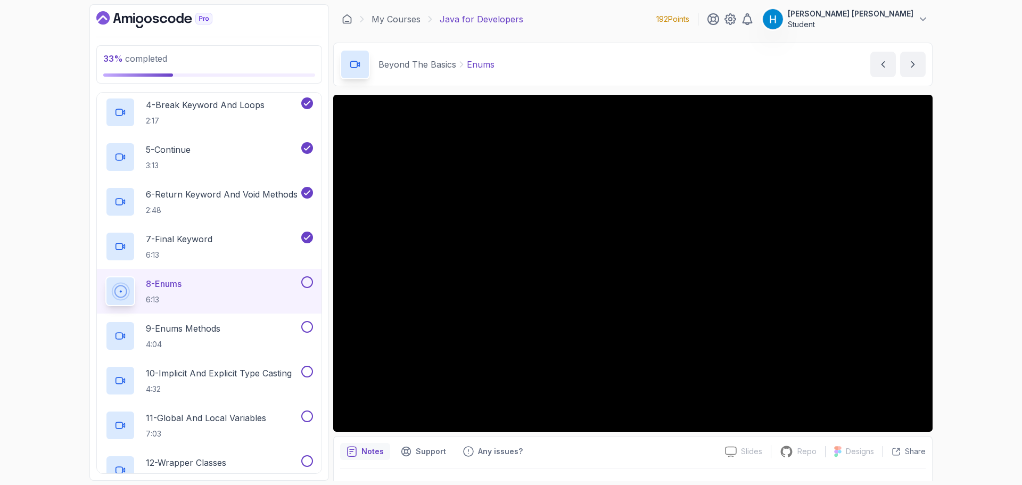
click at [105, 276] on button "8 - Enums 6:13" at bounding box center [209, 291] width 208 height 30
click at [15, 287] on div "33 % completed 1 - Intro 2 - Loops 3 - If Statements 4 - Packages 5 - Access Mo…" at bounding box center [511, 242] width 1022 height 485
click at [308, 283] on button at bounding box center [307, 282] width 12 height 12
click at [0, 275] on div "33 % completed 1 - Intro 2 - Loops 3 - If Statements 4 - Packages 5 - Access Mo…" at bounding box center [511, 242] width 1022 height 485
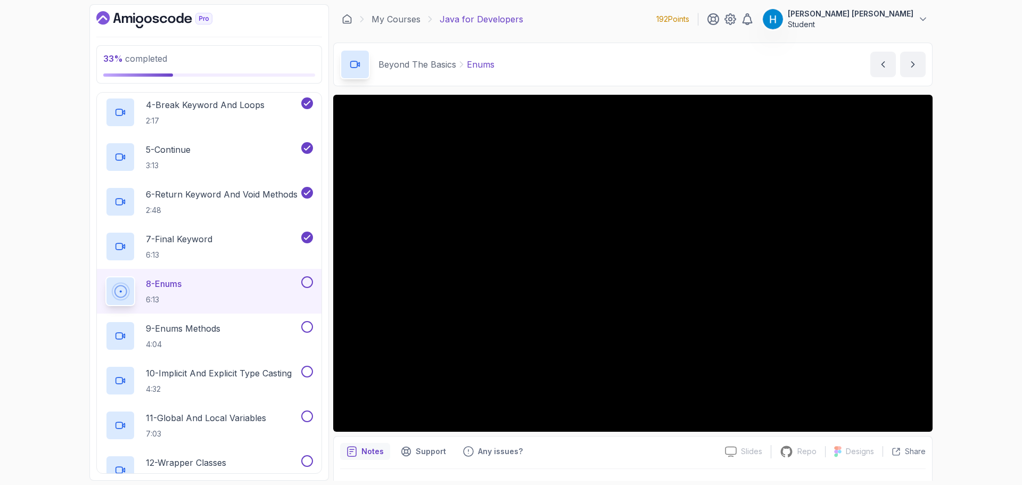
click at [308, 285] on button at bounding box center [307, 282] width 12 height 12
